Goal: Transaction & Acquisition: Purchase product/service

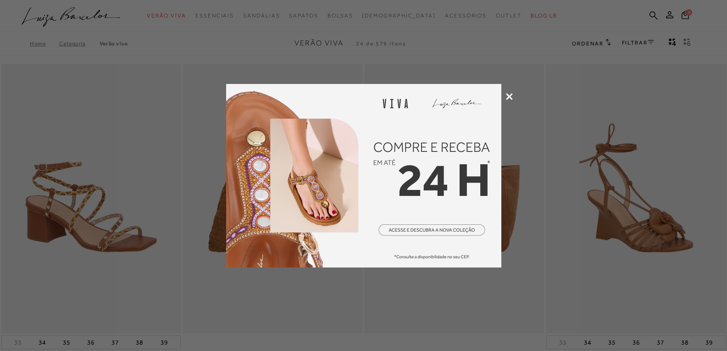
click at [511, 94] on icon at bounding box center [509, 96] width 7 height 7
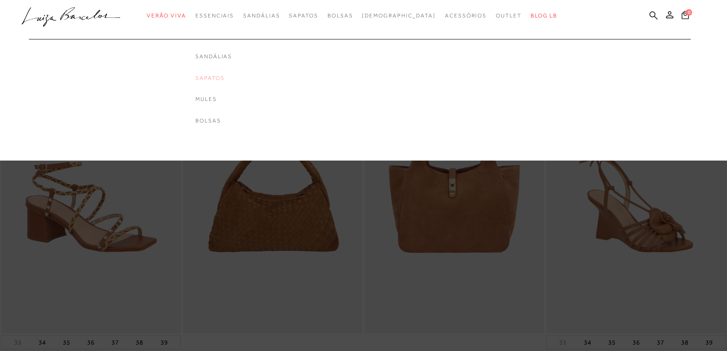
click at [225, 78] on link "Sapatos" at bounding box center [213, 78] width 37 height 8
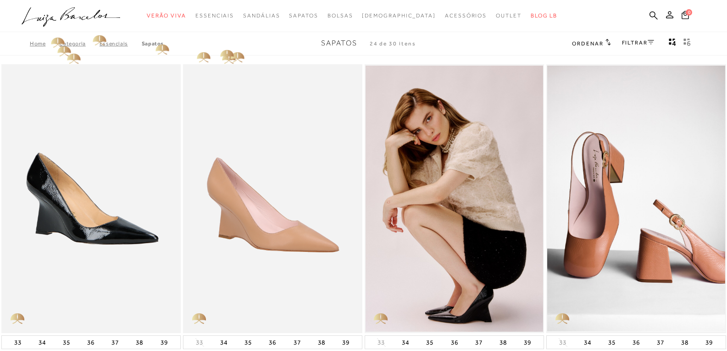
click at [73, 45] on link "Categoria" at bounding box center [79, 43] width 40 height 6
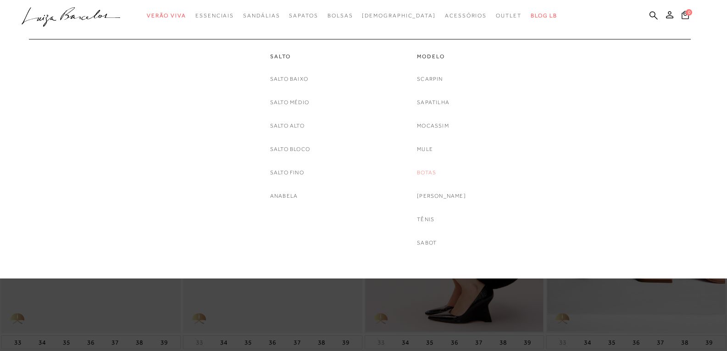
click at [436, 174] on link "Botas" at bounding box center [426, 173] width 19 height 10
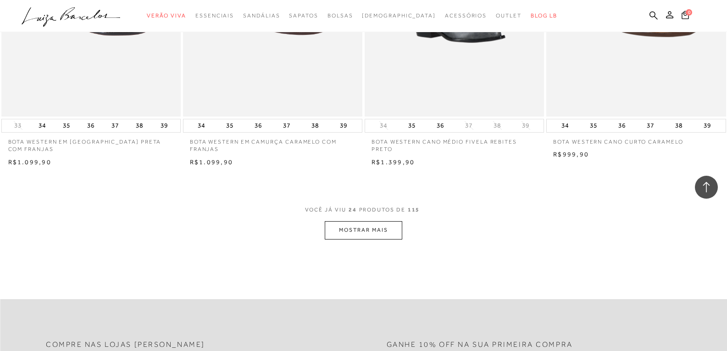
scroll to position [1881, 0]
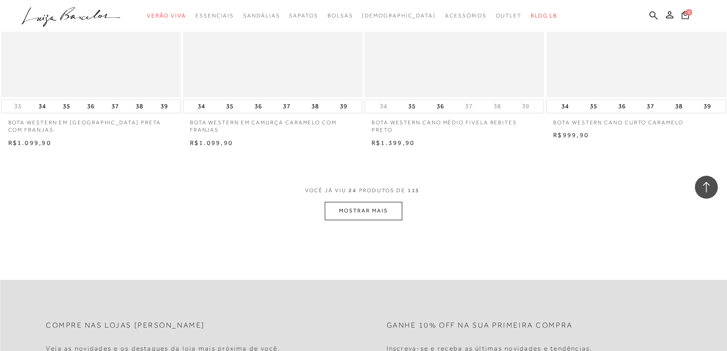
click at [379, 209] on button "MOSTRAR MAIS" at bounding box center [363, 211] width 77 height 18
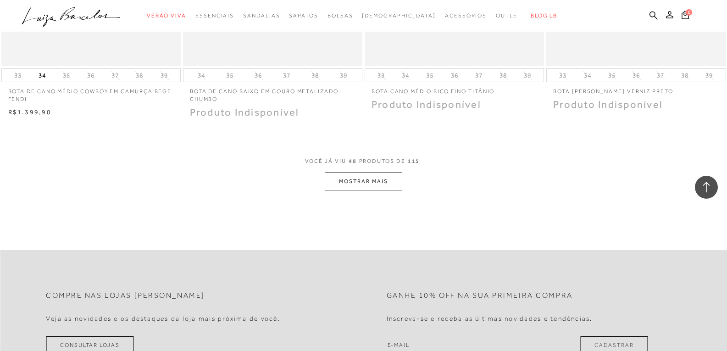
scroll to position [3899, 0]
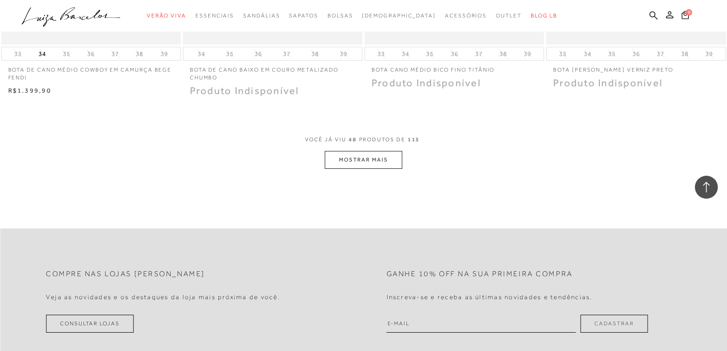
click at [350, 155] on button "MOSTRAR MAIS" at bounding box center [363, 160] width 77 height 18
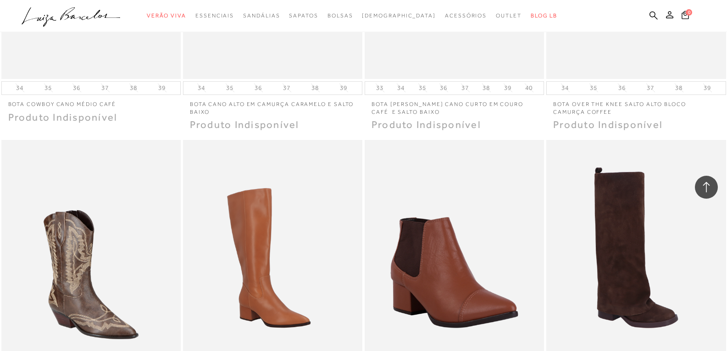
scroll to position [5229, 0]
